Goal: Transaction & Acquisition: Purchase product/service

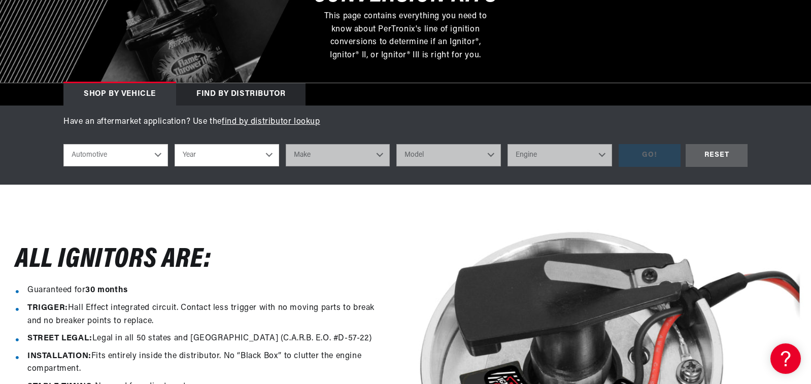
scroll to position [0, 633]
click at [269, 156] on select "Year [DATE] 2021 2020 2019 2018 2017 2016 2015 2014 2013 2012 2011 2010 2009 20…" at bounding box center [227, 155] width 105 height 22
select select "2008"
click at [175, 144] on select "Year 2022 2021 2020 2019 2018 2017 2016 2015 2014 2013 2012 2011 2010 2009 2008…" at bounding box center [227, 155] width 105 height 22
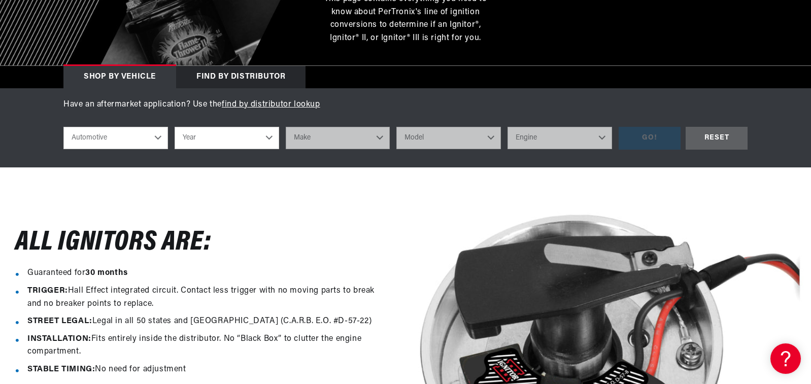
scroll to position [245, 0]
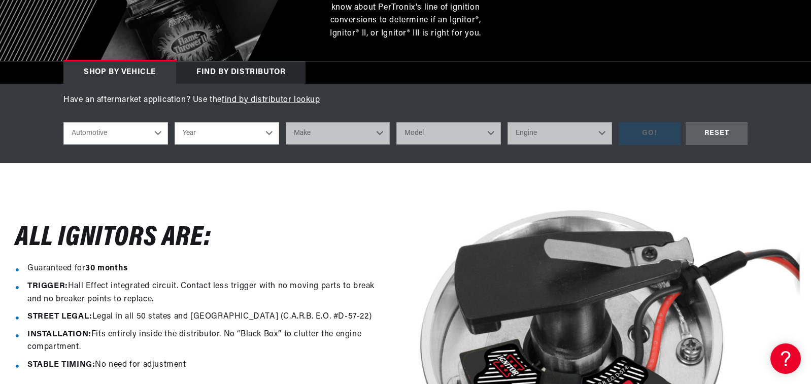
drag, startPoint x: 275, startPoint y: 305, endPoint x: 316, endPoint y: 301, distance: 40.3
click at [316, 301] on li "TRIGGER: Hall Effect integrated circuit. Contact less trigger with no moving pa…" at bounding box center [208, 293] width 363 height 26
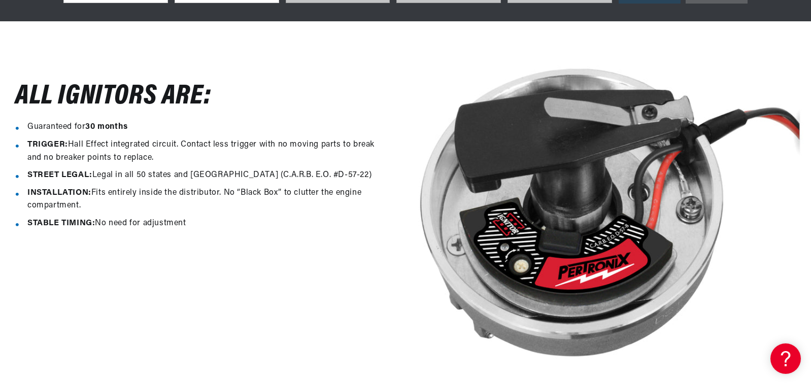
scroll to position [387, 0]
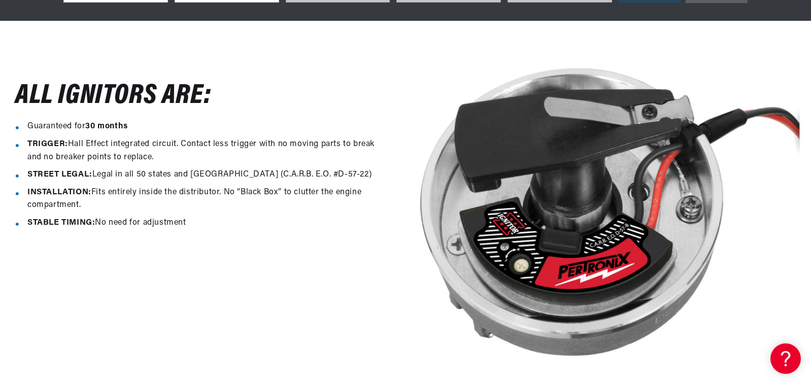
select select "2008"
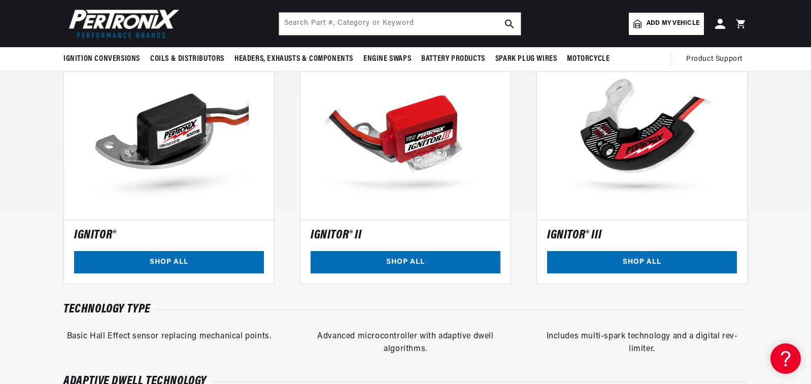
scroll to position [0, 633]
click at [174, 260] on link "SHOP ALL" at bounding box center [169, 262] width 190 height 23
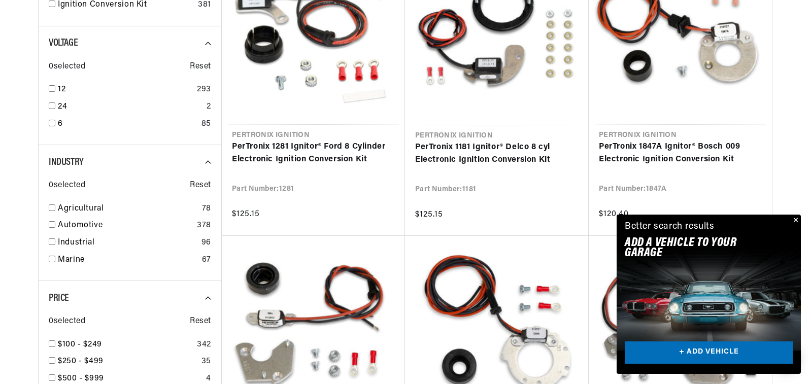
scroll to position [0, 1267]
click at [794, 220] on button "Close" at bounding box center [794, 221] width 12 height 12
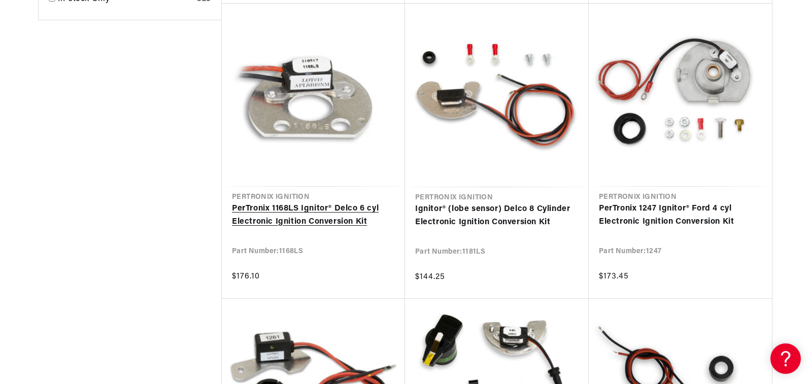
click at [338, 213] on link "PerTronix 1168LS Ignitor® Delco 6 cyl Electronic Ignition Conversion Kit" at bounding box center [313, 215] width 163 height 26
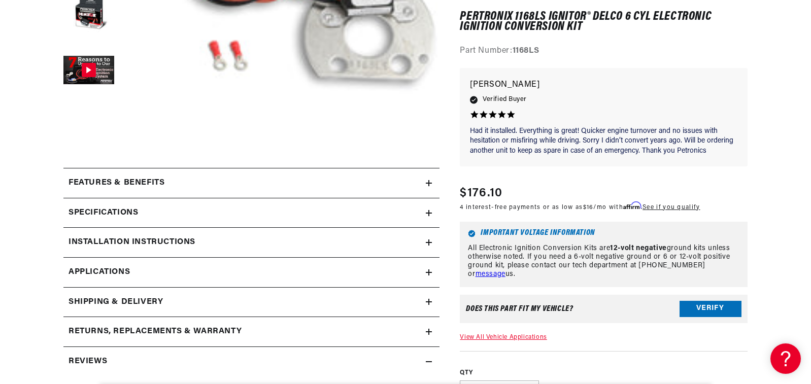
scroll to position [0, 633]
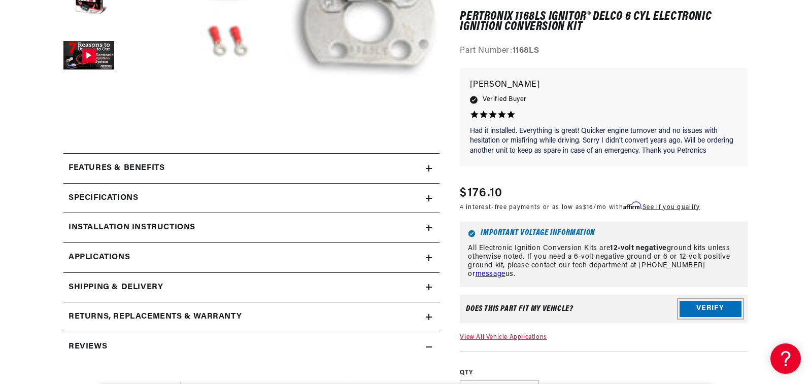
click at [708, 305] on button "Verify" at bounding box center [710, 309] width 62 height 16
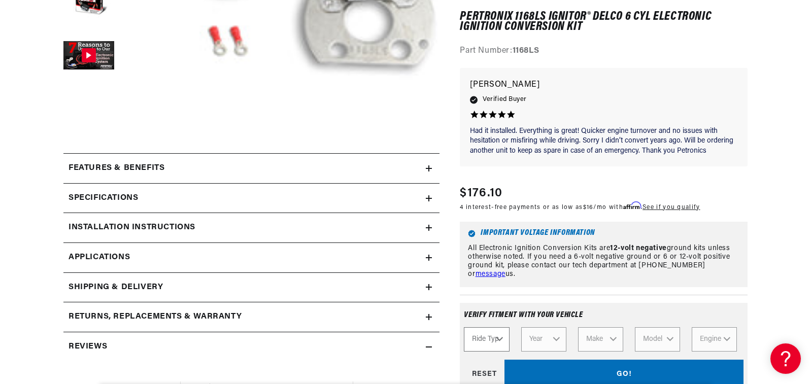
scroll to position [0, 1267]
click at [499, 338] on select "Ride Type Automotive Agricultural Industrial Marine Motorcycle" at bounding box center [486, 339] width 45 height 24
select select "Automotive"
click at [464, 327] on select "Ride Type Automotive Agricultural Industrial Marine Motorcycle" at bounding box center [486, 339] width 45 height 24
select select "Automotive"
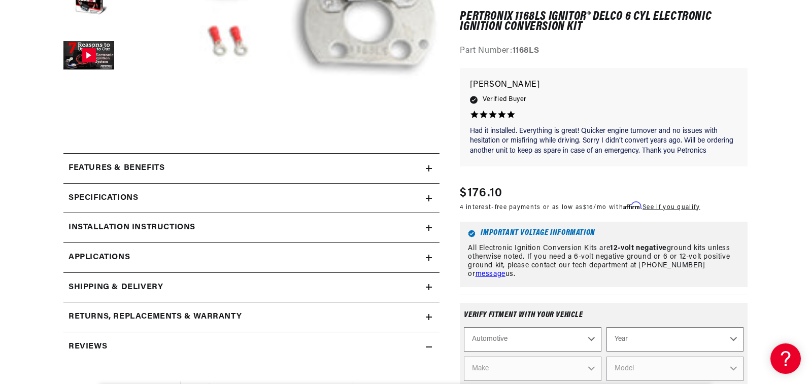
click at [736, 339] on select "Year 2022 2021 2020 2019 2018 2017 2016 2015 2014 2013 2012 2011 2010 2009 2008…" at bounding box center [674, 339] width 137 height 24
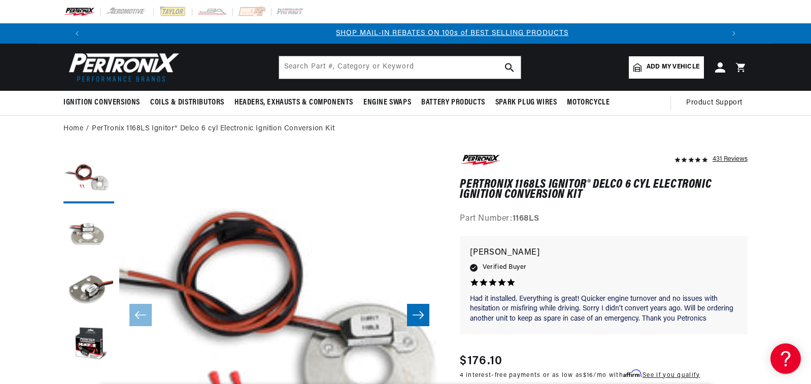
scroll to position [0, 633]
click at [694, 67] on span "Add my vehicle" at bounding box center [672, 67] width 53 height 10
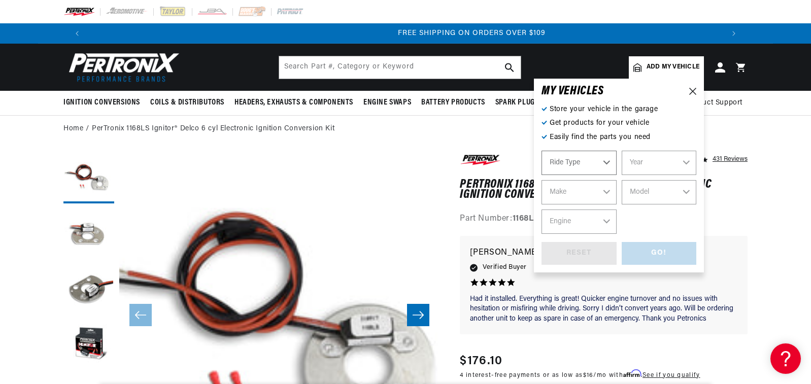
scroll to position [0, 1267]
click at [692, 91] on icon at bounding box center [692, 91] width 7 height 7
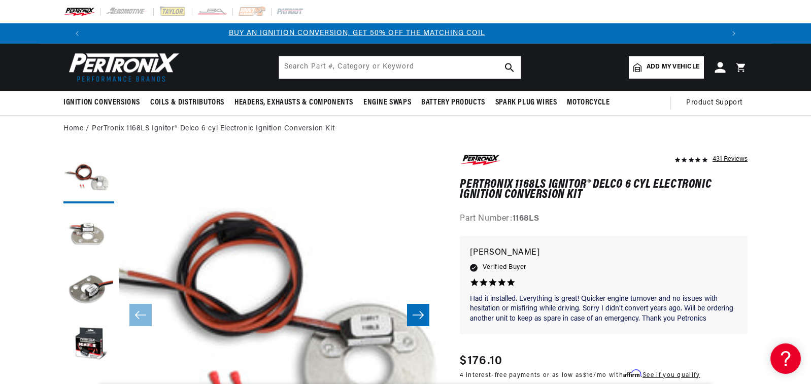
scroll to position [0, 0]
click at [719, 67] on icon at bounding box center [719, 67] width 11 height 11
